Goal: Transaction & Acquisition: Obtain resource

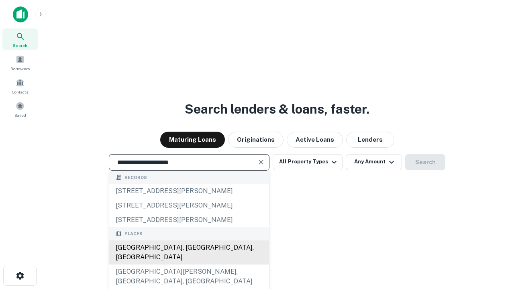
click at [189, 265] on div "[GEOGRAPHIC_DATA], [GEOGRAPHIC_DATA], [GEOGRAPHIC_DATA]" at bounding box center [189, 253] width 160 height 24
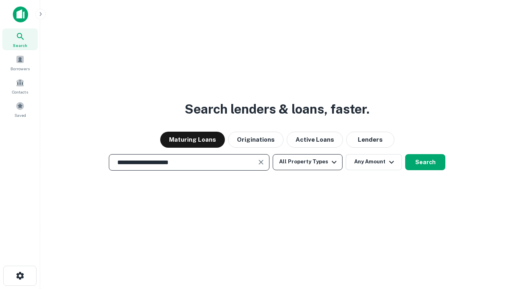
type input "**********"
click at [308, 162] on button "All Property Types" at bounding box center [308, 162] width 70 height 16
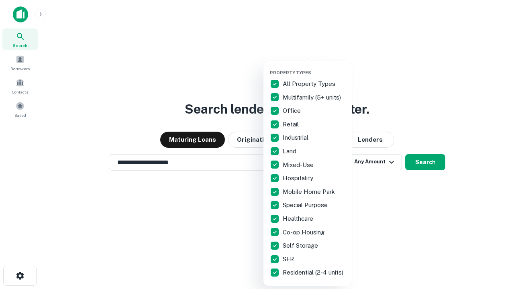
click at [314, 67] on button "button" at bounding box center [314, 67] width 88 height 0
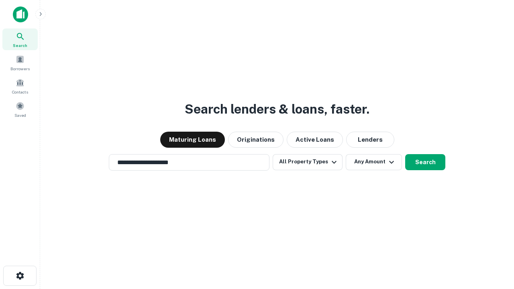
scroll to position [12, 0]
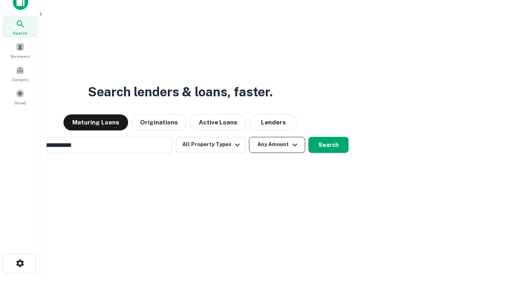
click at [249, 137] on button "Any Amount" at bounding box center [277, 145] width 56 height 16
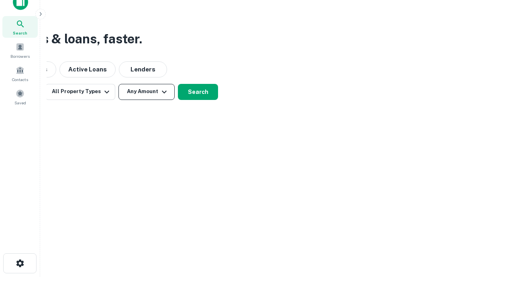
scroll to position [13, 0]
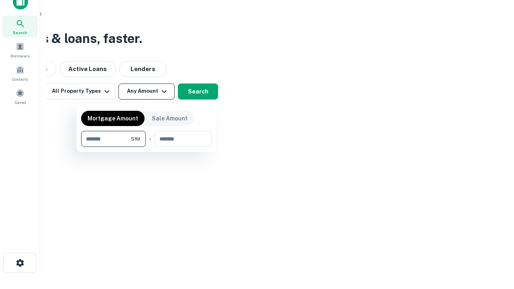
type input "*******"
click at [147, 147] on button "button" at bounding box center [146, 147] width 131 height 0
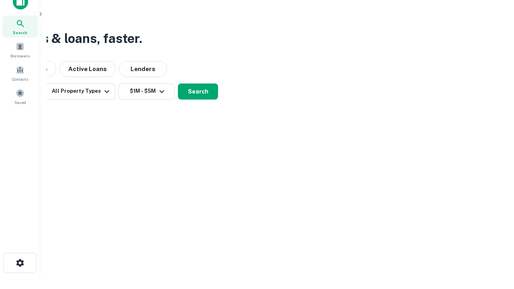
scroll to position [5, 148]
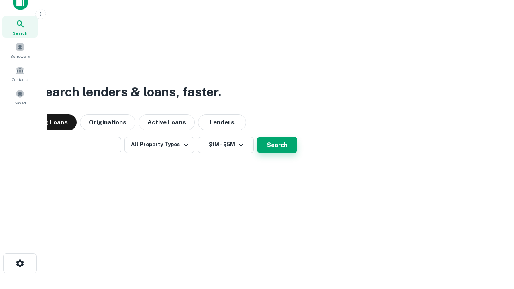
click at [257, 137] on button "Search" at bounding box center [277, 145] width 40 height 16
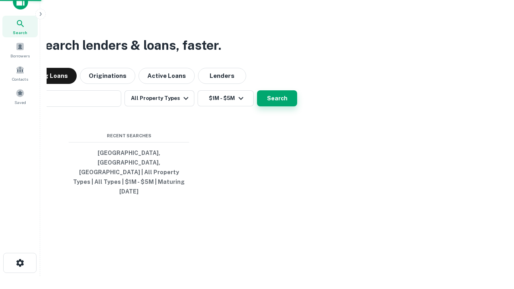
scroll to position [21, 227]
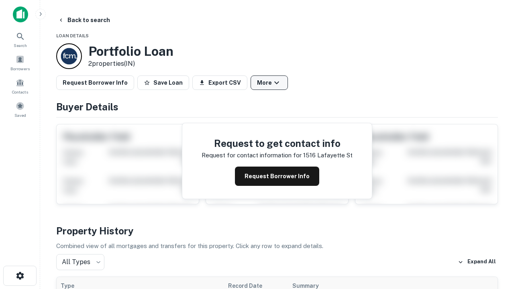
click at [269, 83] on button "More" at bounding box center [269, 83] width 37 height 14
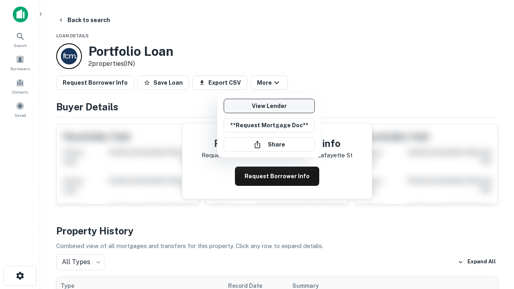
click at [269, 106] on link "View Lender" at bounding box center [269, 106] width 91 height 14
